Goal: Find contact information: Find contact information

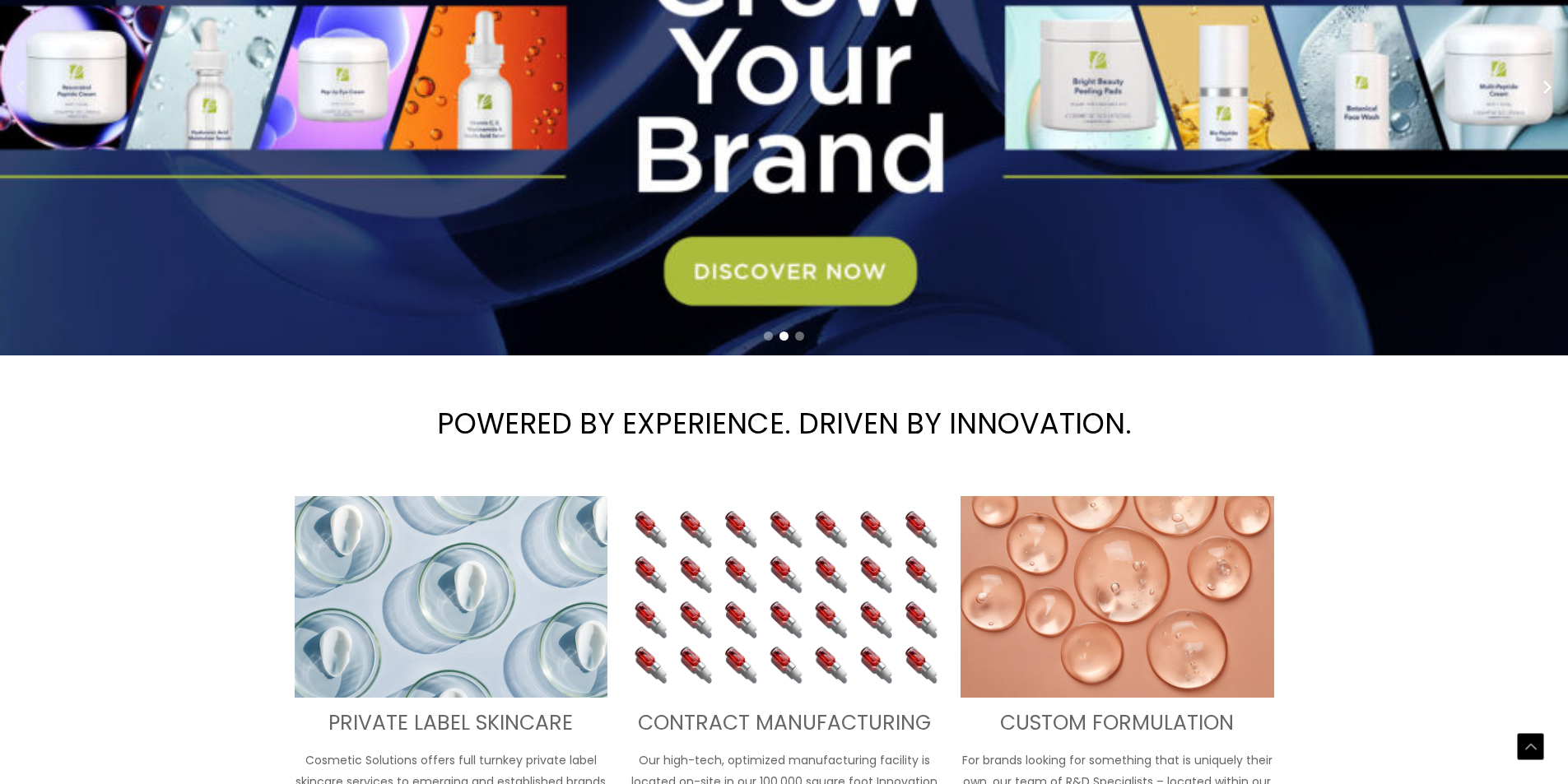
click at [8, 100] on icon "Previous slide" at bounding box center [21, 87] width 25 height 25
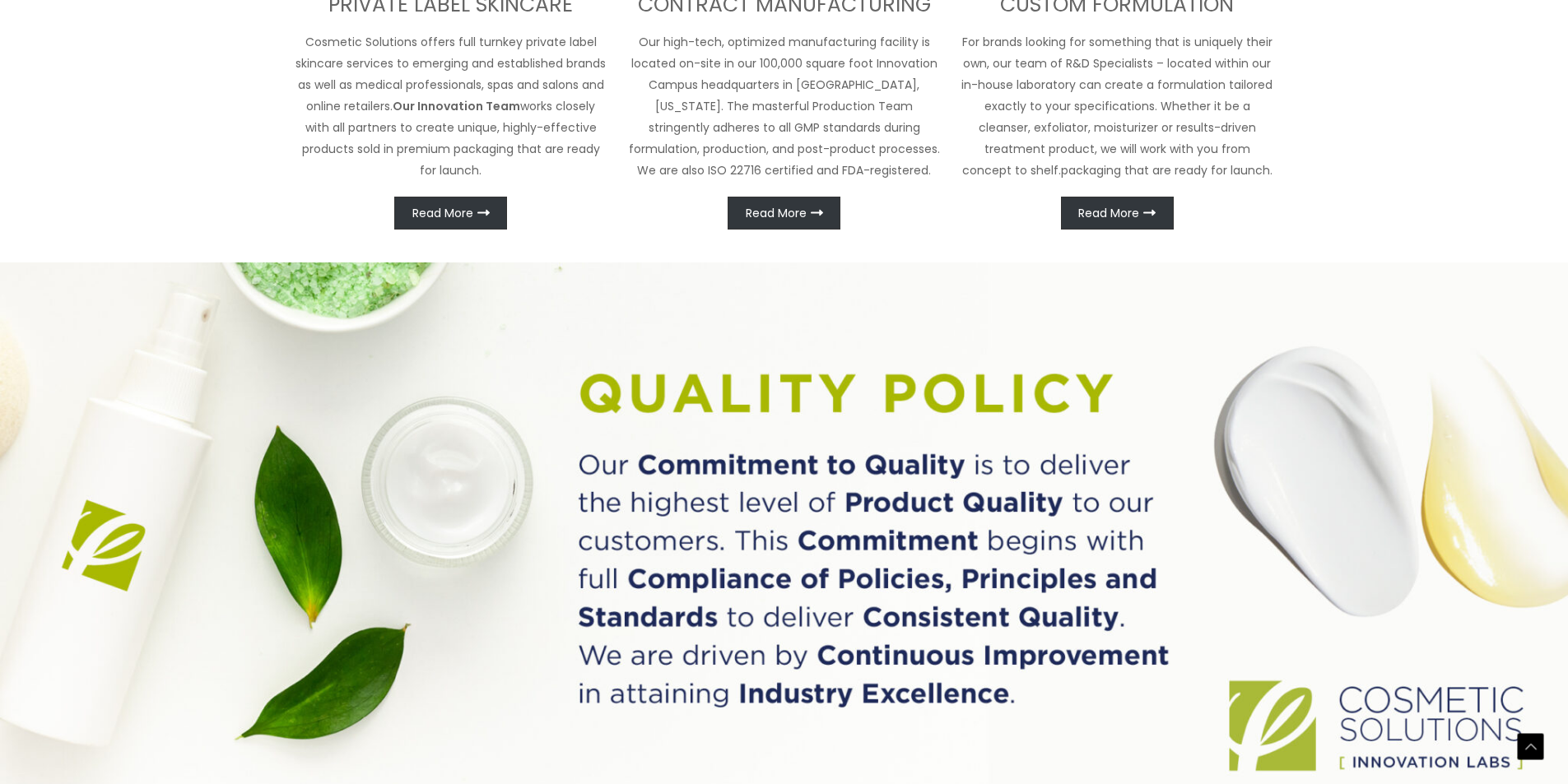
scroll to position [1018, 0]
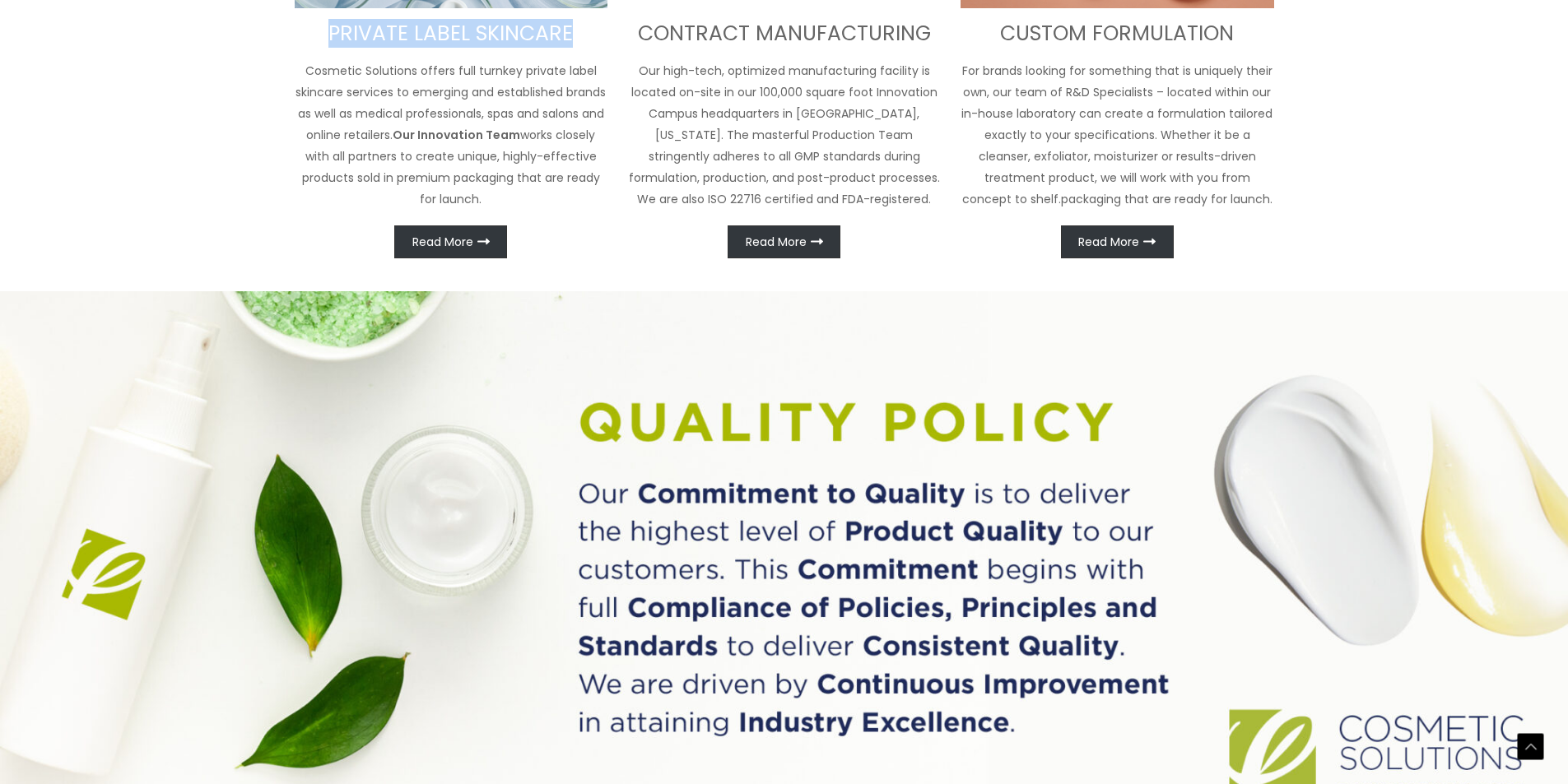
drag, startPoint x: 298, startPoint y: 418, endPoint x: 568, endPoint y: 399, distance: 270.7
click at [568, 258] on div "PRIVATE LABEL SKINCARE Cosmetic Solutions offers full turnkey private label ski…" at bounding box center [452, 32] width 314 height 451
copy h3 "PRIVATE LABEL SKINCARE"
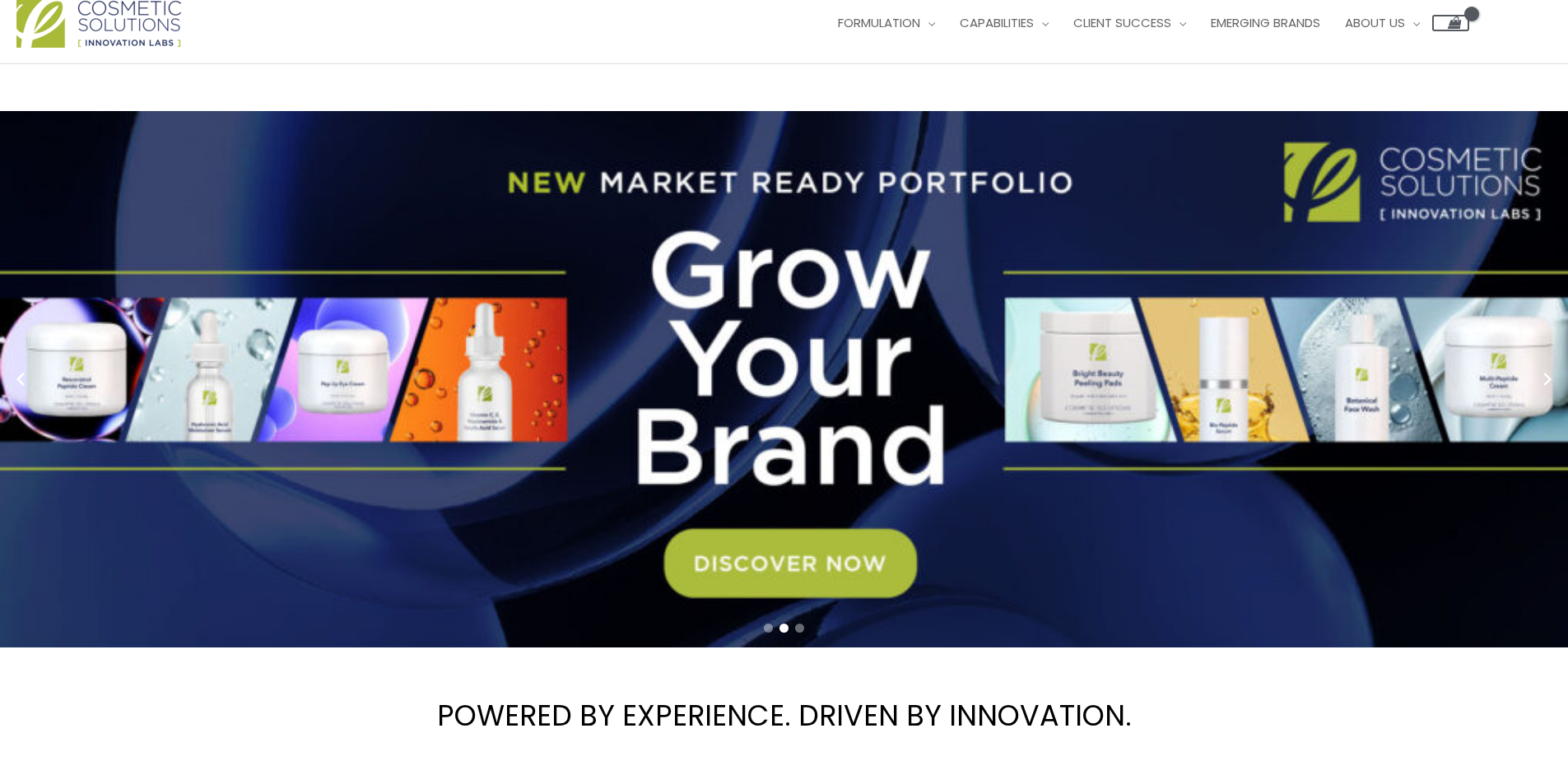
scroll to position [0, 0]
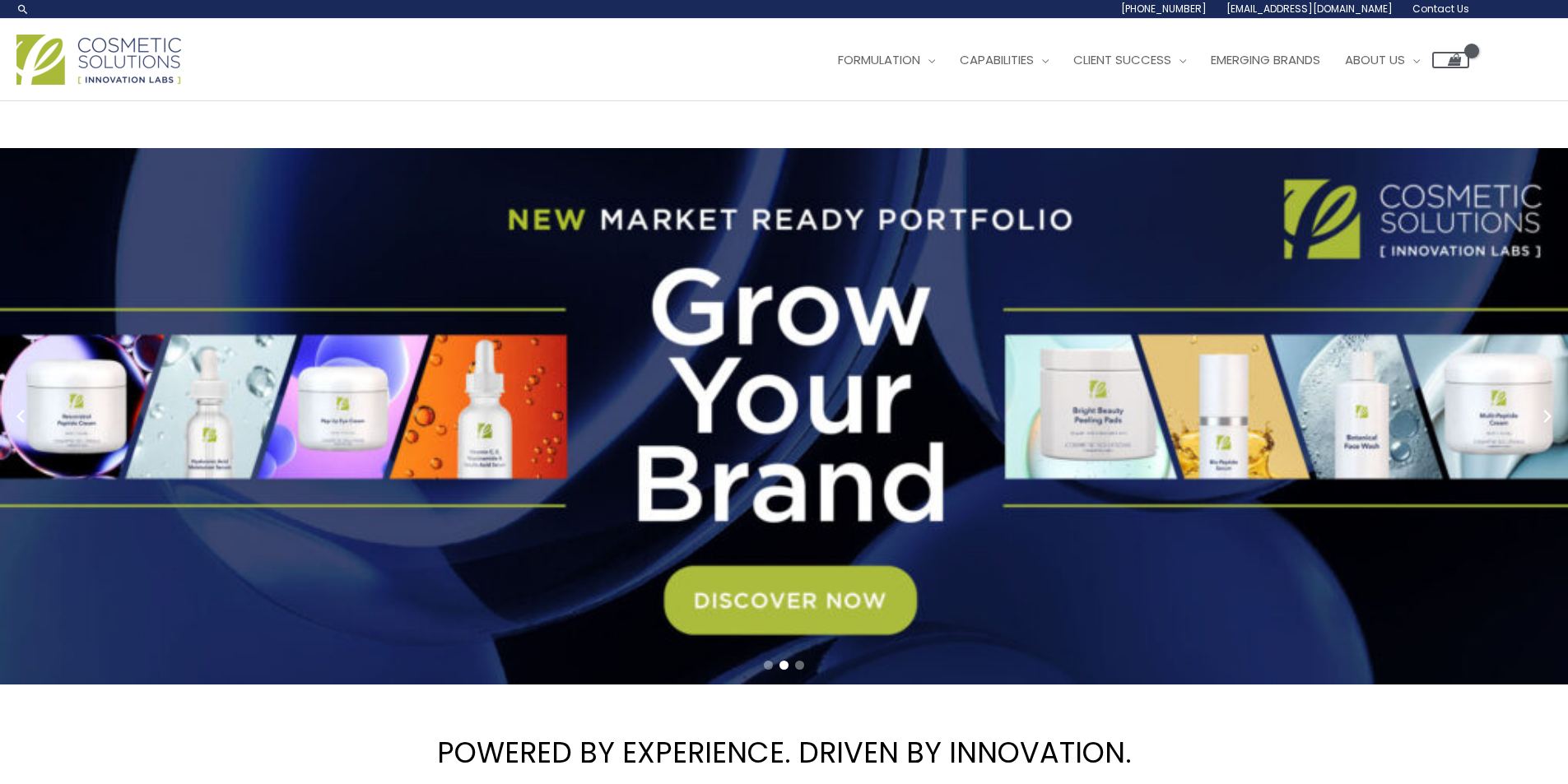
click at [0, 0] on link "Contact Us" at bounding box center [0, 0] width 0 height 0
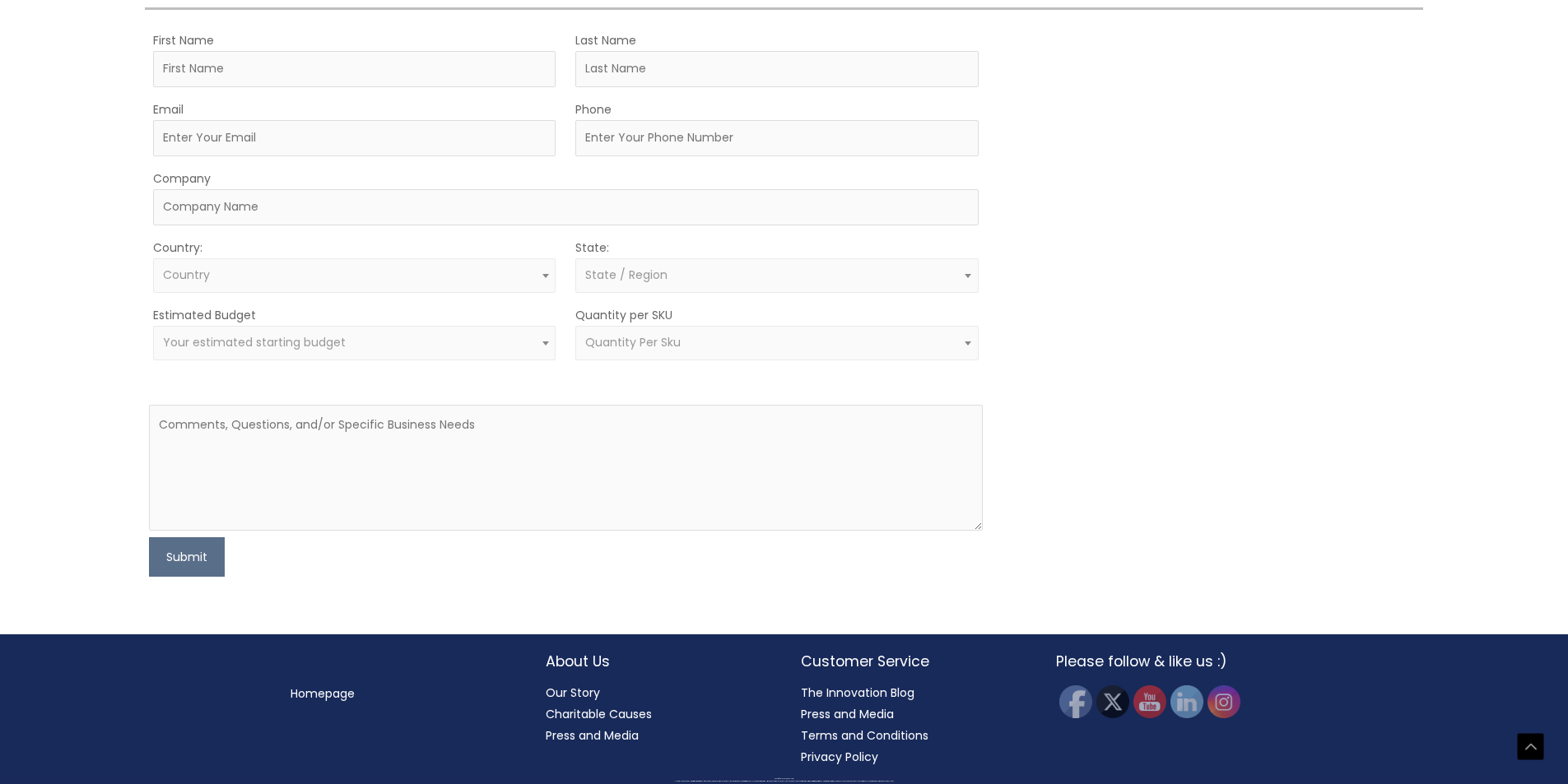
scroll to position [881, 0]
click at [1229, 710] on img at bounding box center [1224, 701] width 36 height 36
